Goal: Obtain resource: Download file/media

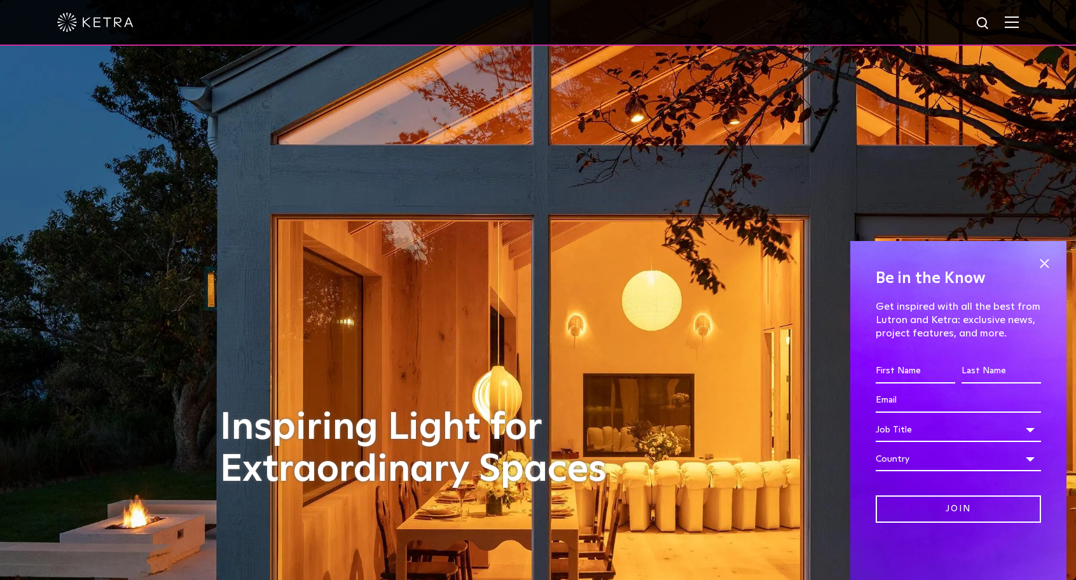
click at [1013, 21] on div at bounding box center [538, 22] width 962 height 45
click at [1040, 261] on span at bounding box center [1044, 263] width 19 height 19
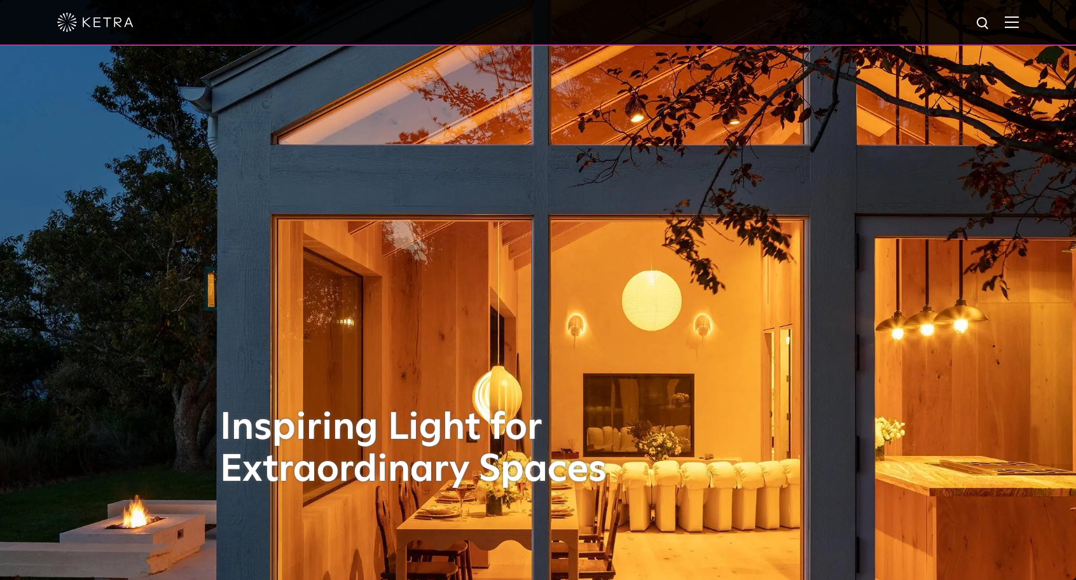
click at [1019, 31] on div at bounding box center [538, 22] width 962 height 45
click at [1019, 24] on img at bounding box center [1012, 22] width 14 height 12
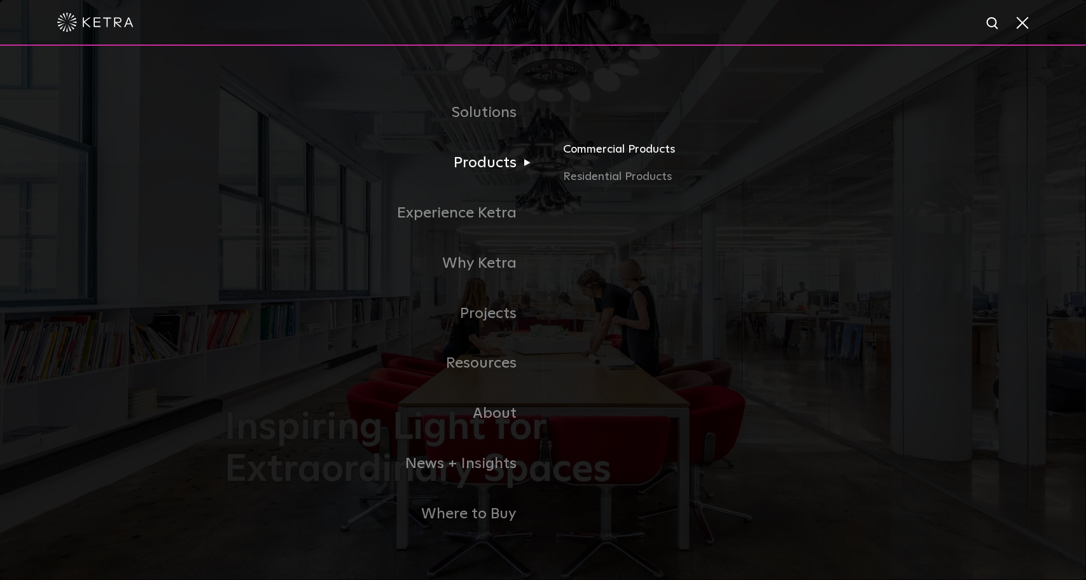
click at [635, 153] on link "Commercial Products" at bounding box center [712, 154] width 298 height 28
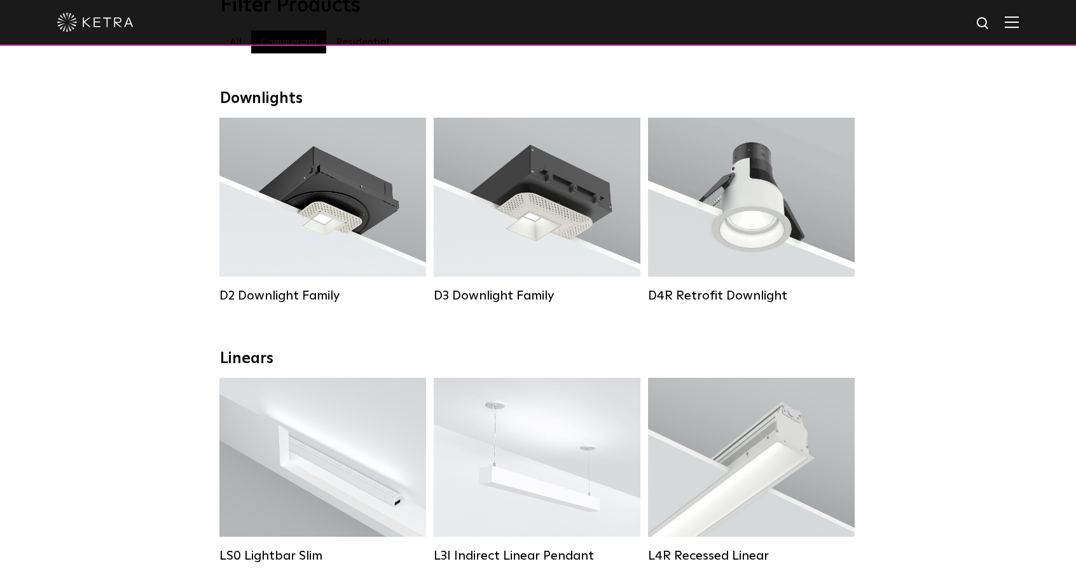
scroll to position [191, 0]
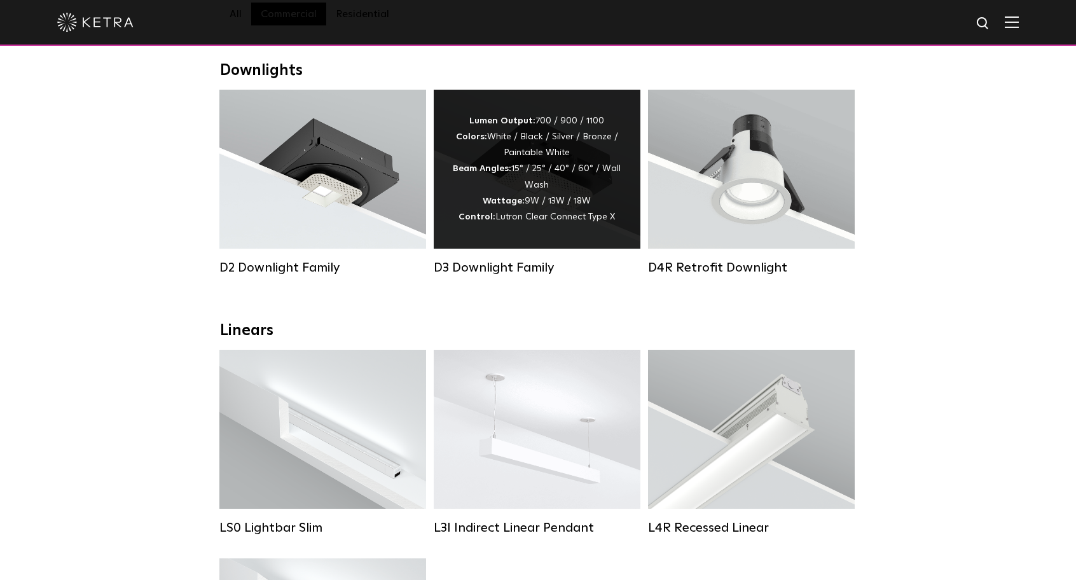
click at [543, 239] on div "Lumen Output: 700 / 900 / 1100 Colors: White / Black / Silver / Bronze / Painta…" at bounding box center [537, 169] width 207 height 159
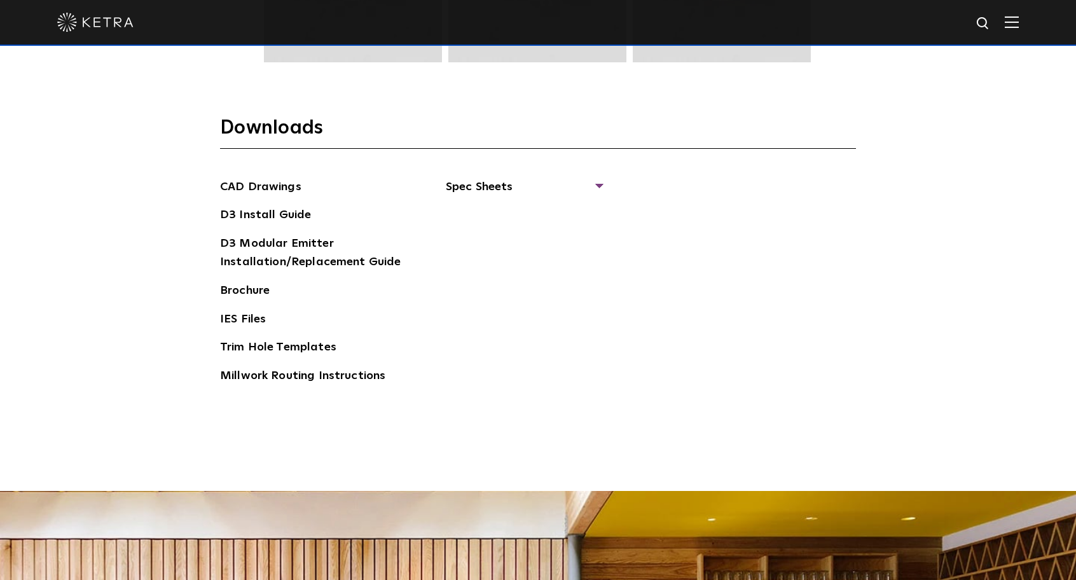
scroll to position [1908, 0]
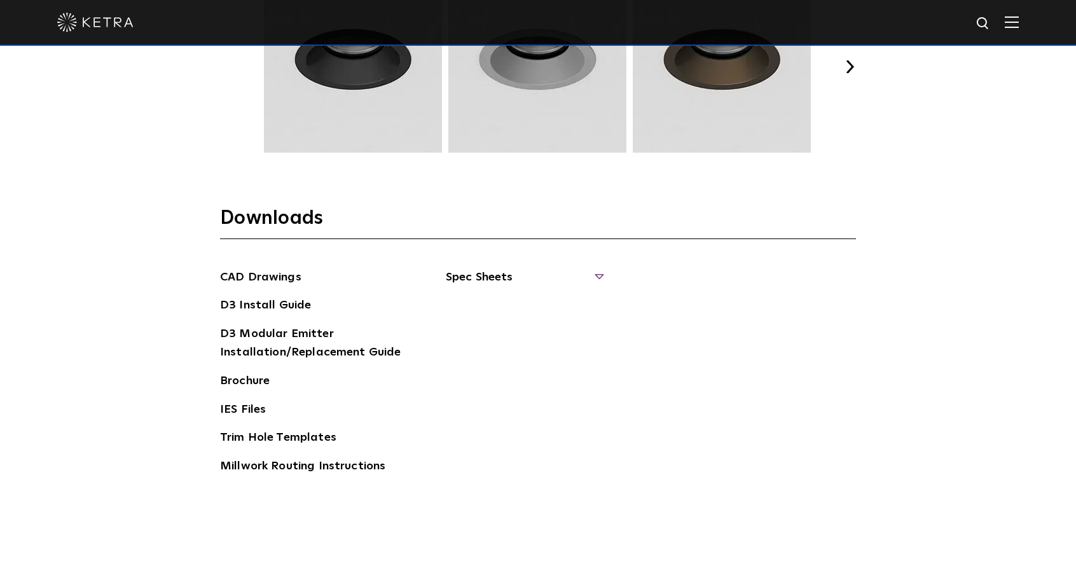
click at [502, 271] on span "Spec Sheets" at bounding box center [524, 282] width 156 height 28
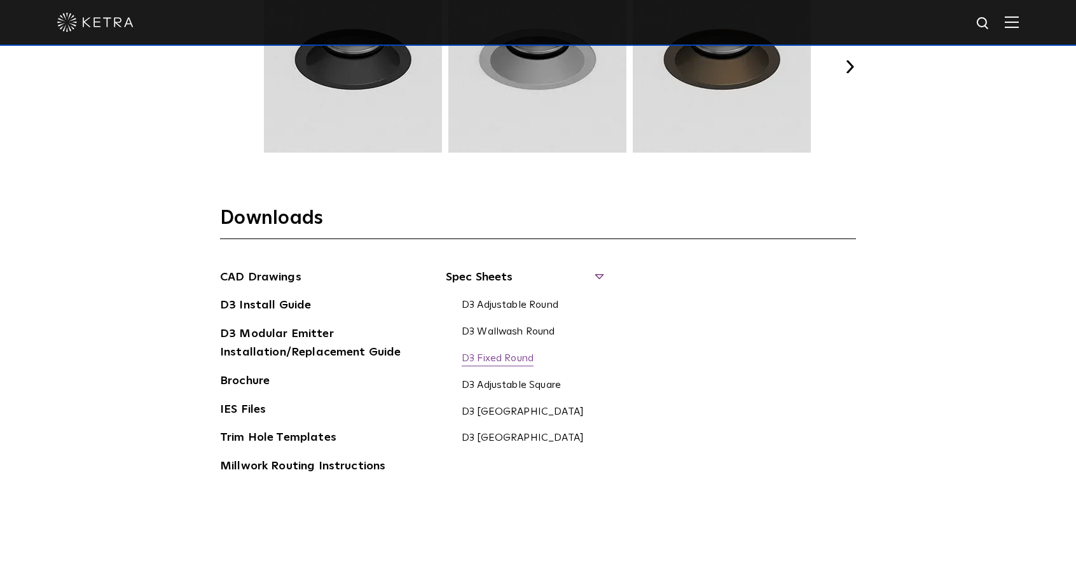
click at [497, 357] on link "D3 Fixed Round" at bounding box center [498, 359] width 72 height 14
